Goal: Navigation & Orientation: Find specific page/section

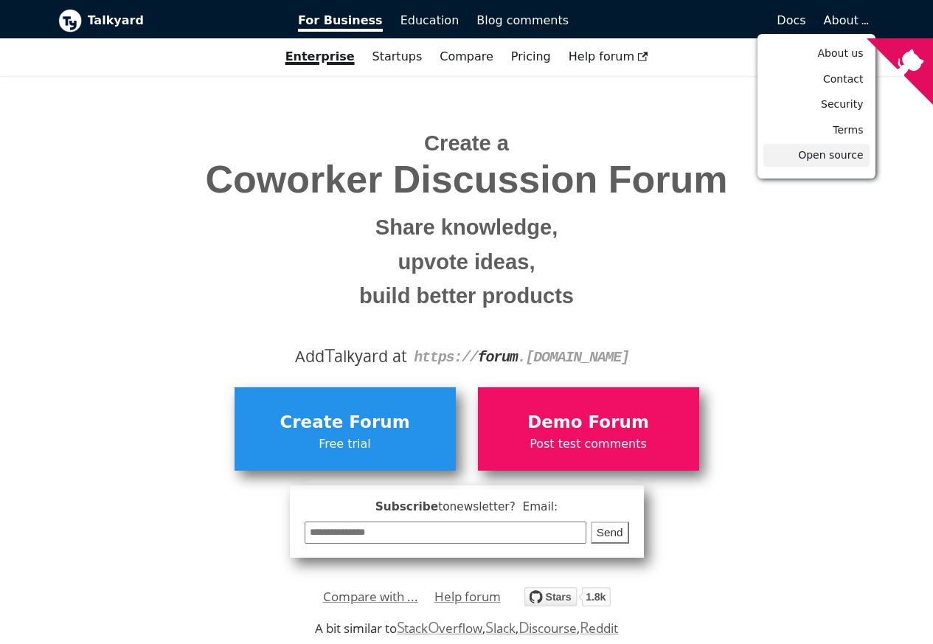
click at [839, 157] on span "Open source" at bounding box center [830, 155] width 65 height 12
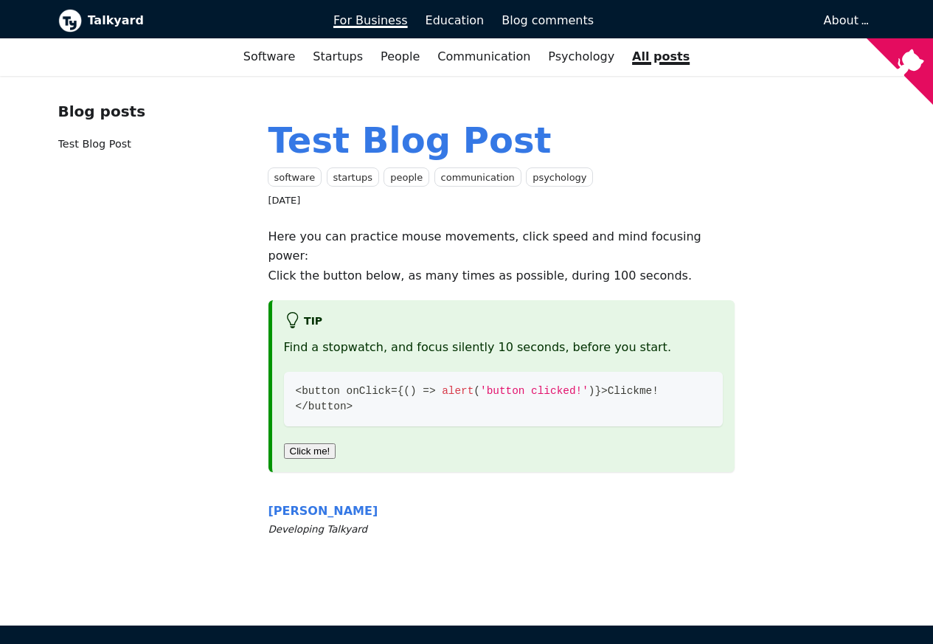
click at [417, 24] on link "For Business" at bounding box center [371, 20] width 92 height 25
